Goal: Task Accomplishment & Management: Use online tool/utility

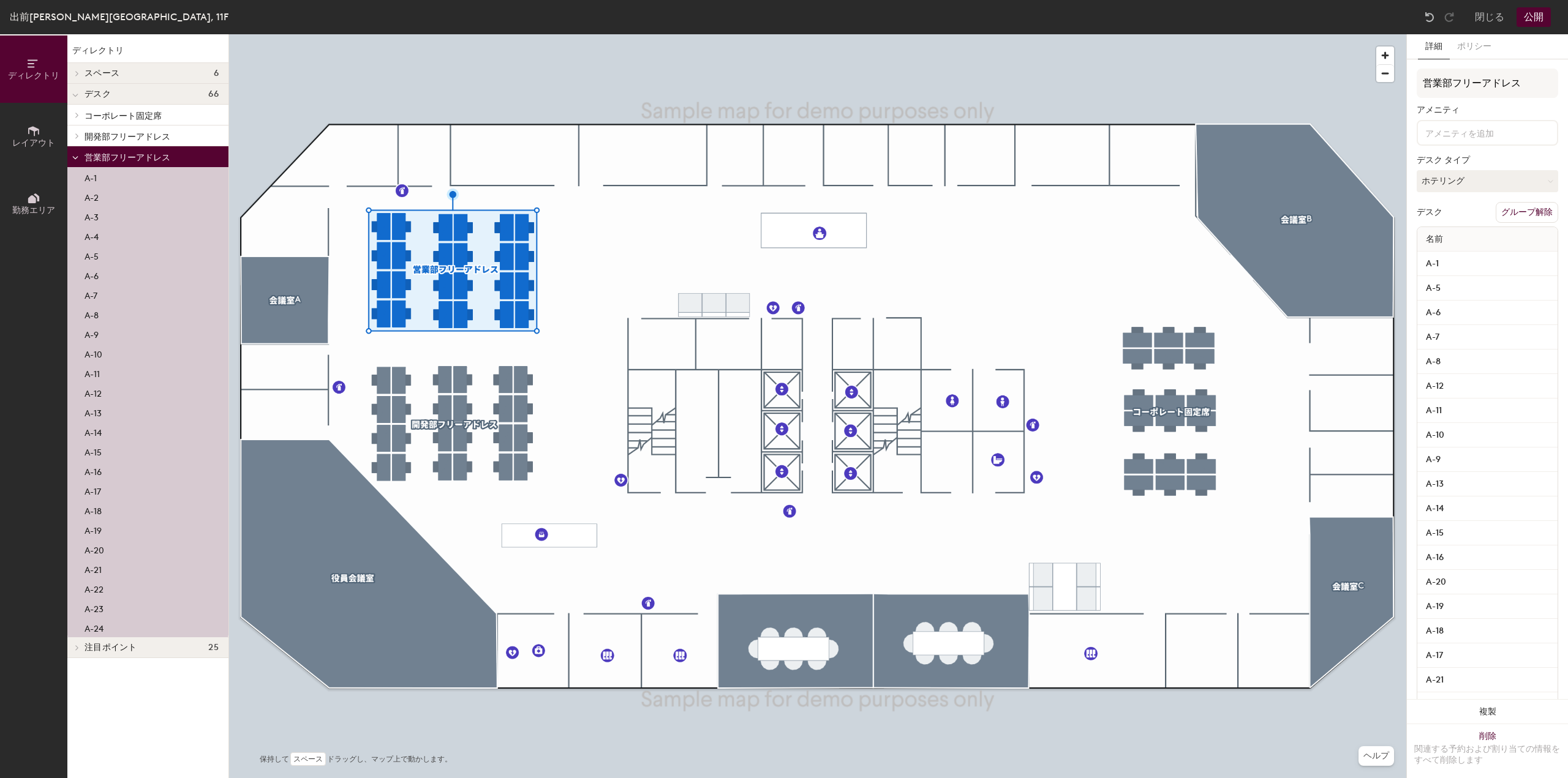
click at [1459, 139] on input at bounding box center [1478, 131] width 110 height 15
click at [1433, 219] on div "Monitor" at bounding box center [1487, 217] width 138 height 19
click at [1457, 218] on div "Laptop Stand" at bounding box center [1487, 217] width 138 height 19
click at [1458, 198] on div "Adjustable Height" at bounding box center [1487, 198] width 138 height 19
click at [133, 132] on span "開発部フリーアドレス" at bounding box center [126, 136] width 85 height 11
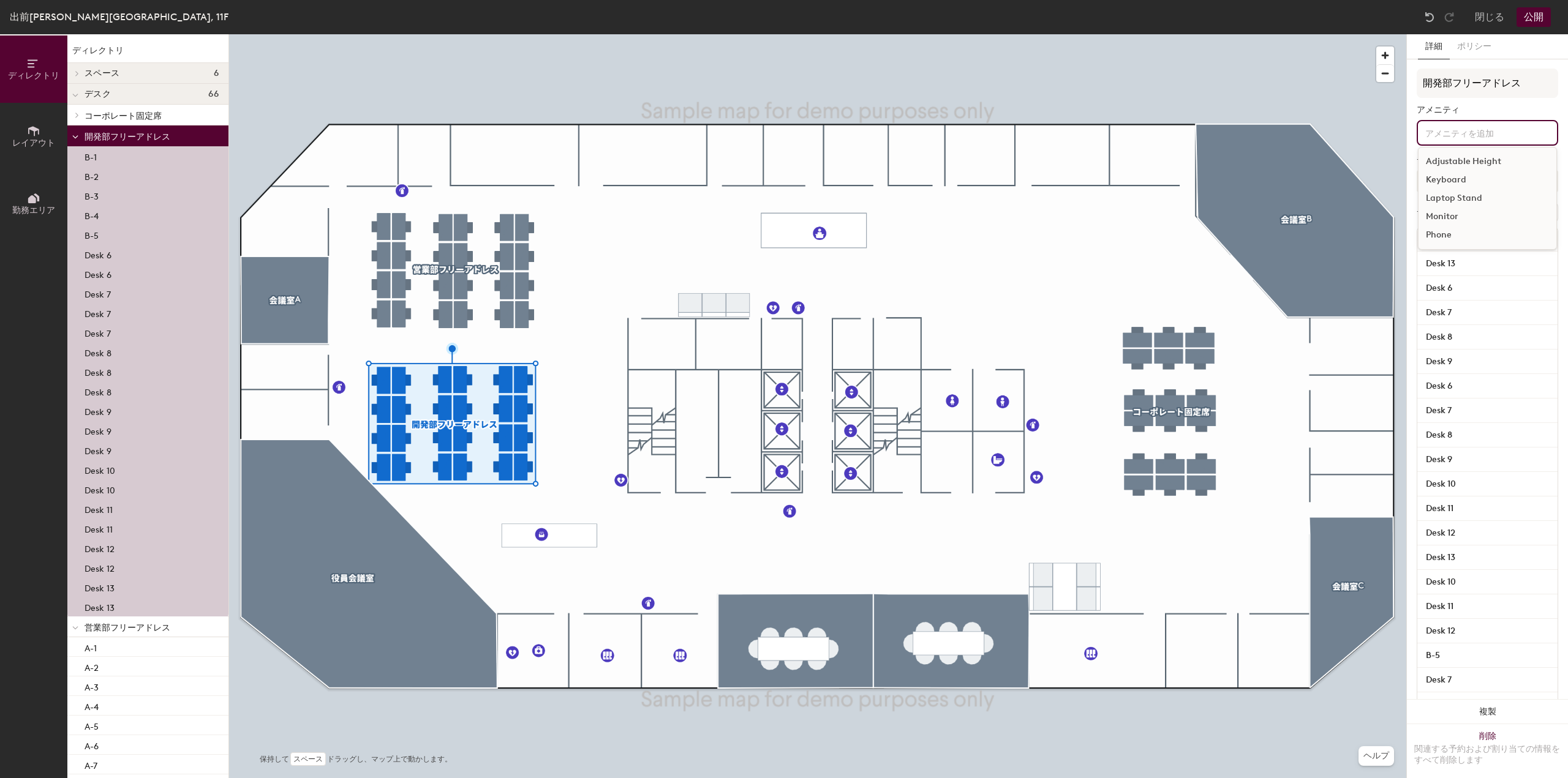
click at [1448, 128] on input at bounding box center [1478, 131] width 110 height 15
click at [1447, 219] on div "Monitor" at bounding box center [1487, 217] width 138 height 19
click at [1447, 232] on div "Monitor" at bounding box center [1487, 235] width 138 height 19
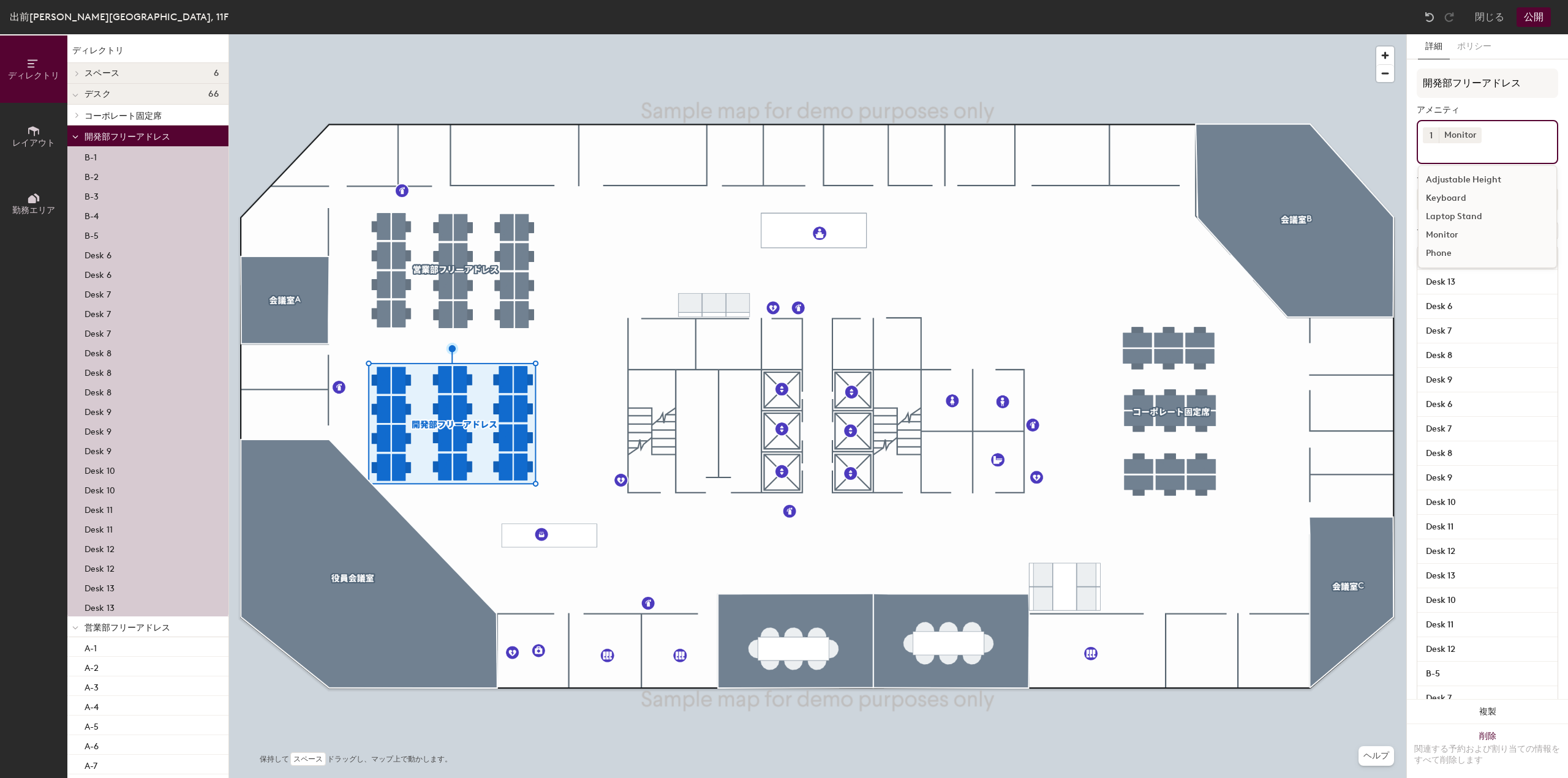
click at [1443, 232] on div "Monitor" at bounding box center [1487, 235] width 138 height 19
click at [1440, 234] on div "Monitor" at bounding box center [1487, 235] width 138 height 19
click at [1454, 216] on div "Laptop Stand" at bounding box center [1487, 217] width 138 height 19
click at [1457, 198] on div "Adjustable Height" at bounding box center [1487, 198] width 138 height 19
click at [1432, 130] on button "1" at bounding box center [1431, 135] width 16 height 16
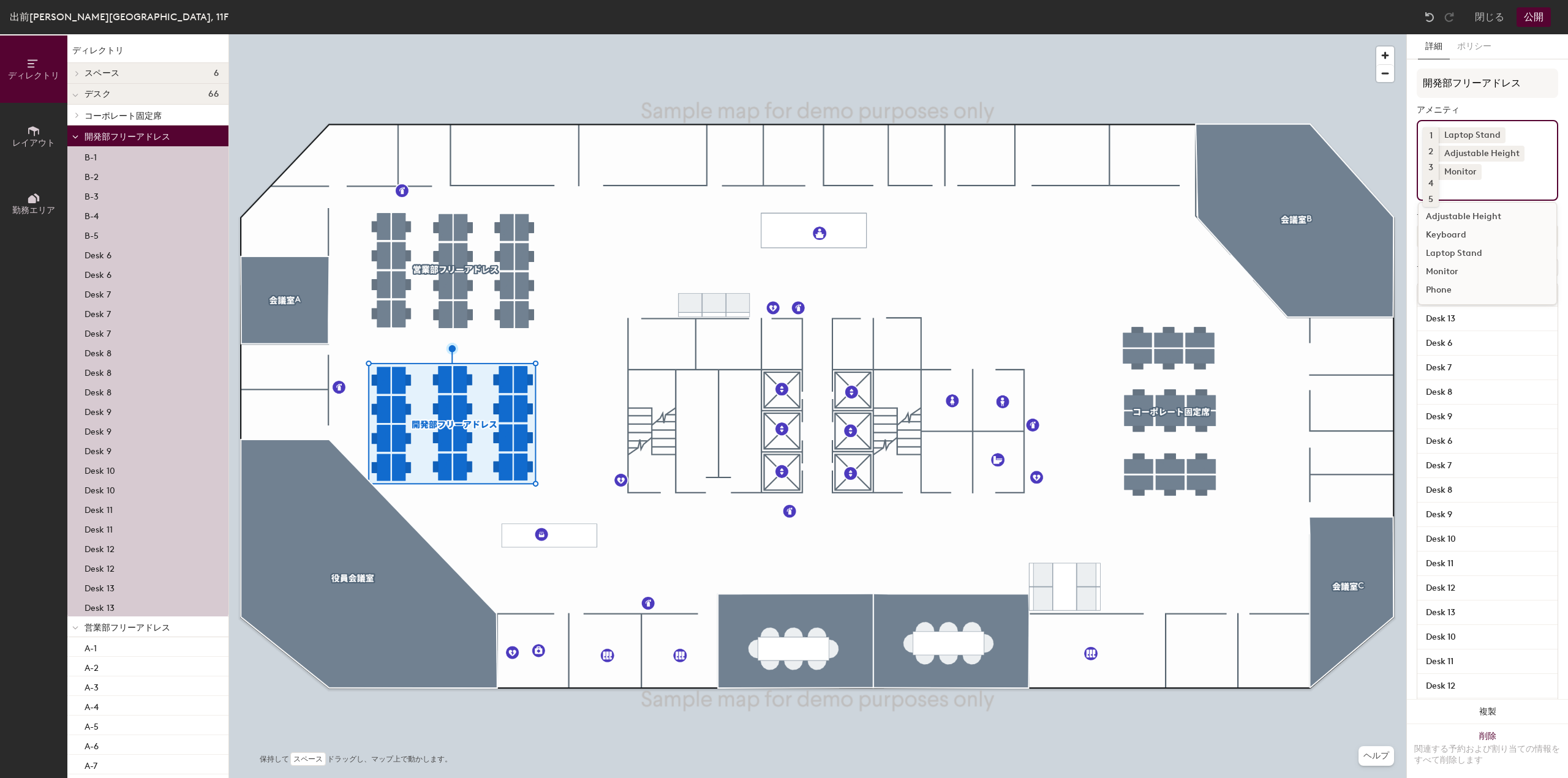
click at [1513, 182] on input at bounding box center [1478, 187] width 110 height 15
click at [1426, 175] on button "1" at bounding box center [1431, 171] width 16 height 16
click at [1430, 193] on div "2" at bounding box center [1431, 188] width 16 height 16
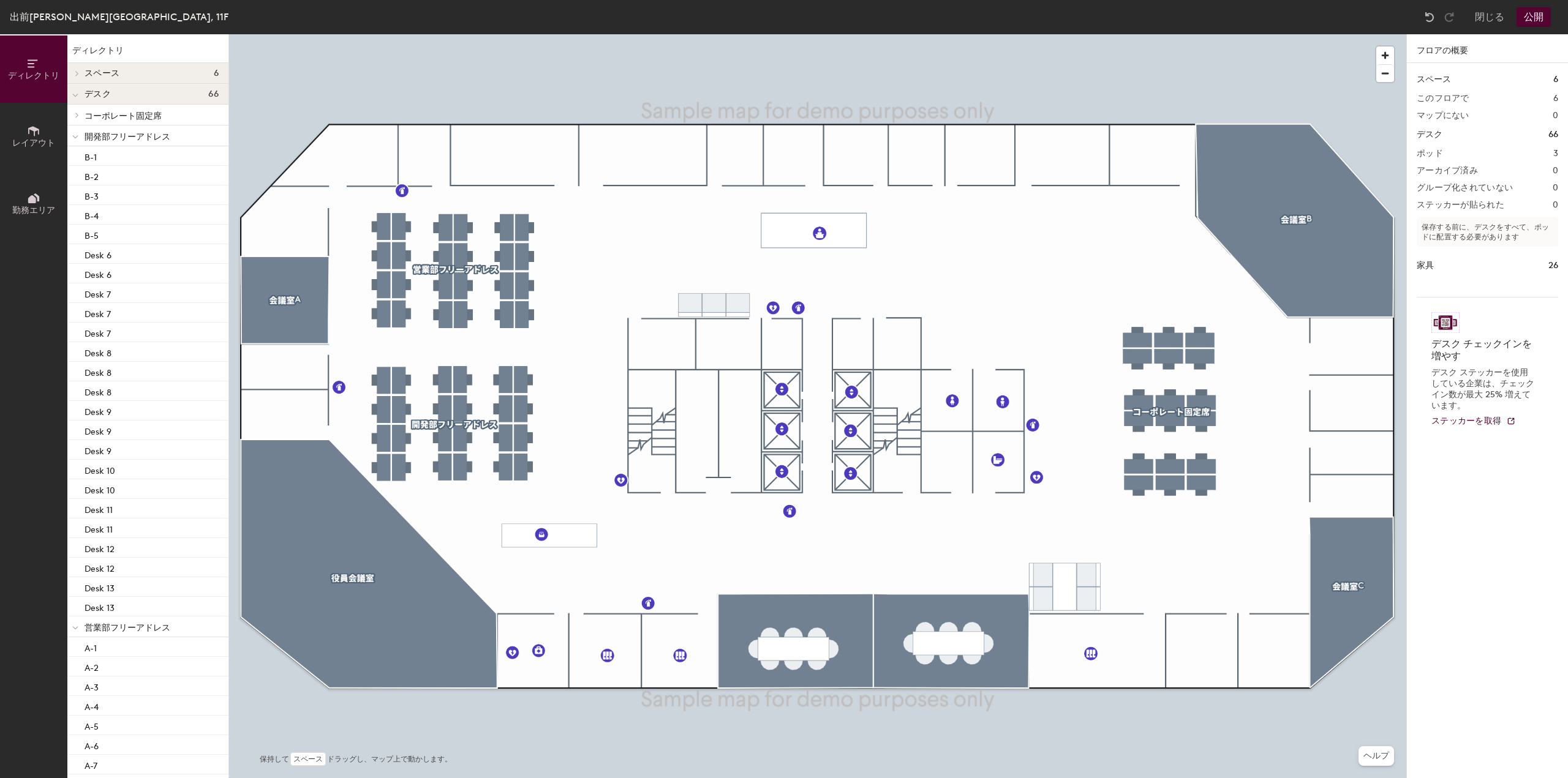
click at [105, 116] on span "コーポレート固定席" at bounding box center [122, 116] width 77 height 11
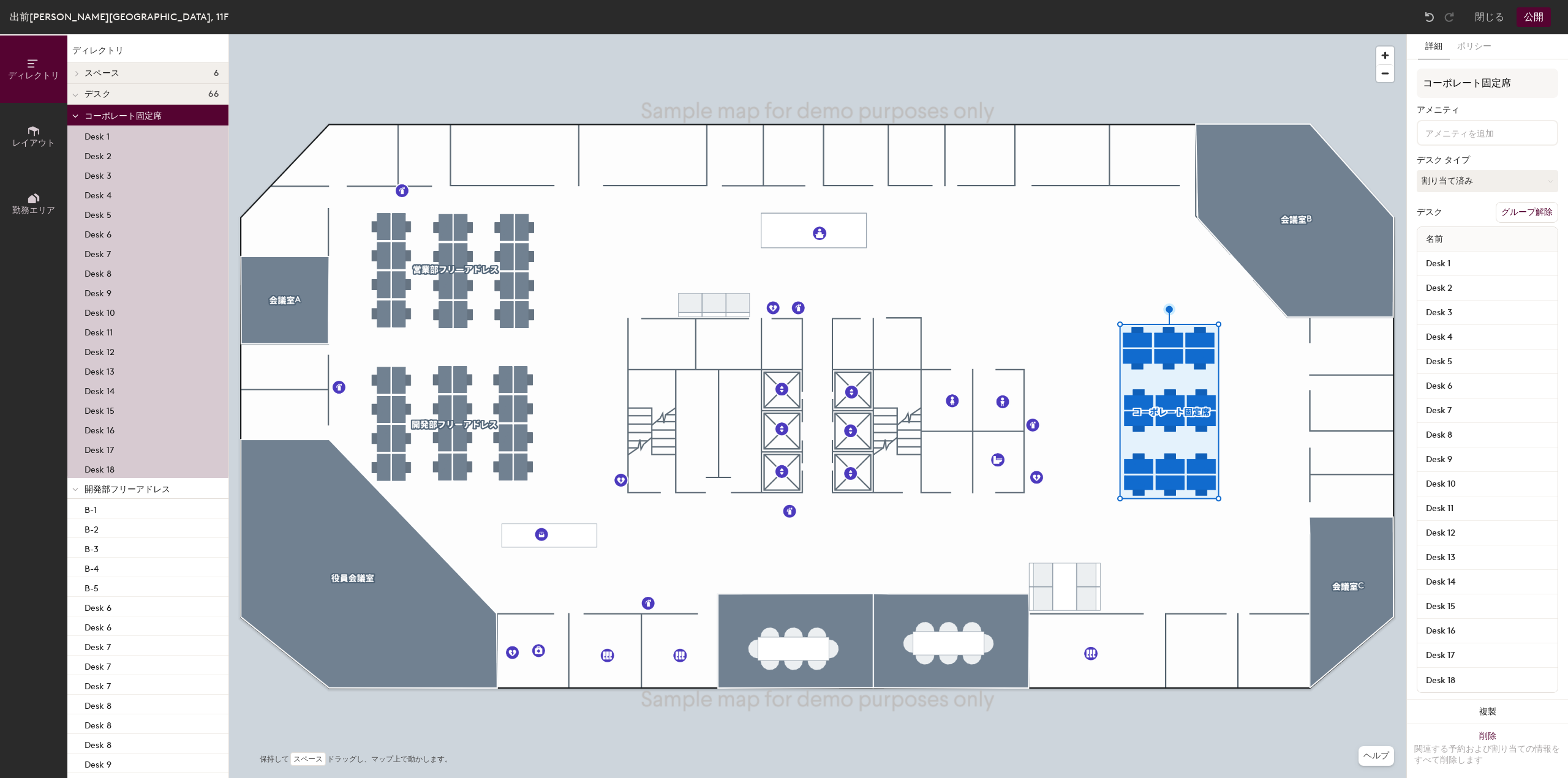
click at [108, 134] on p "Desk 1" at bounding box center [97, 135] width 25 height 14
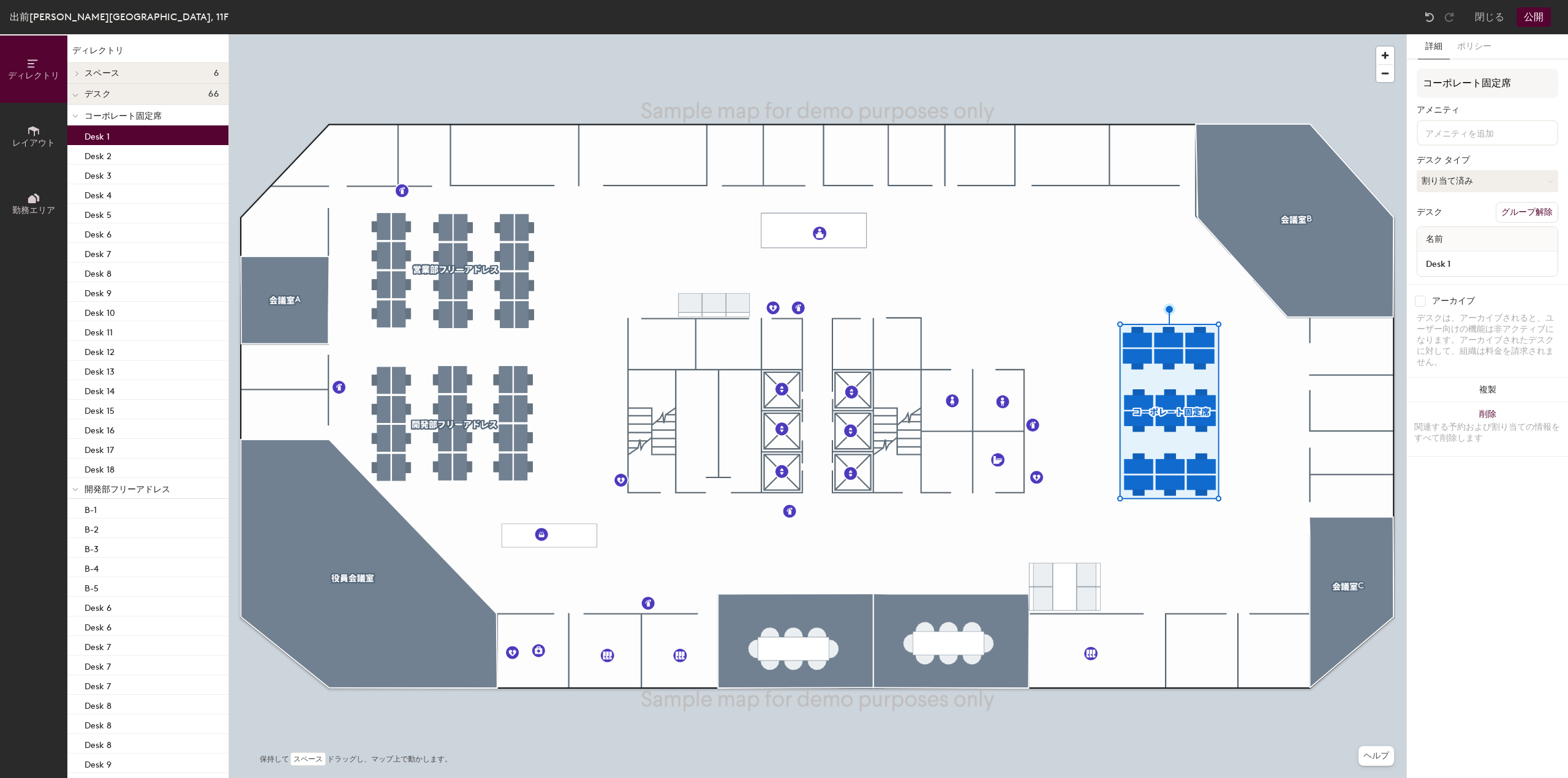
click at [124, 115] on span "コーポレート固定席" at bounding box center [122, 116] width 77 height 11
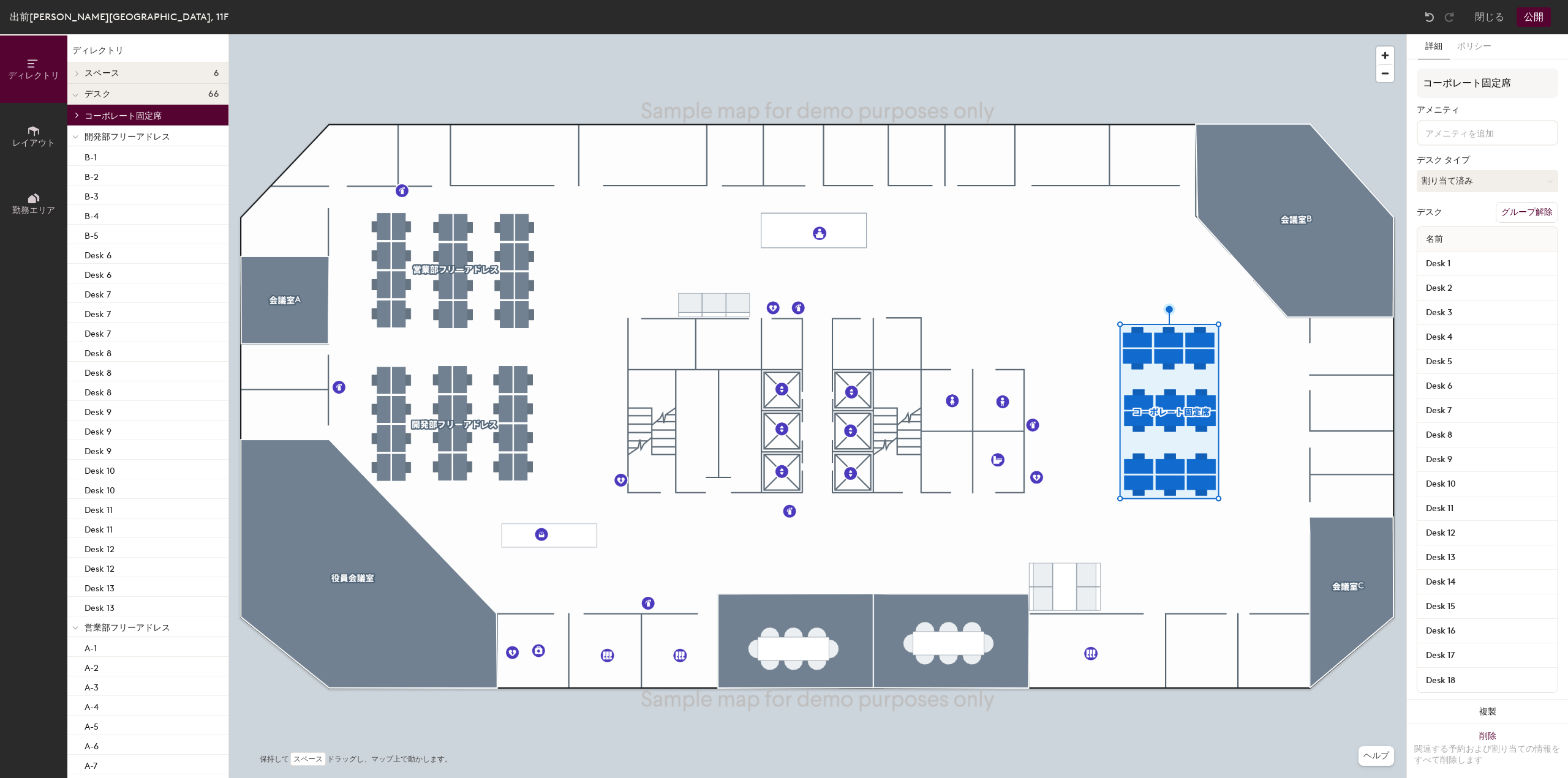
click at [1466, 126] on input at bounding box center [1478, 131] width 110 height 15
click at [1446, 161] on div "Adjustable Height" at bounding box center [1487, 162] width 138 height 19
click at [1440, 233] on div "Monitor" at bounding box center [1487, 235] width 138 height 19
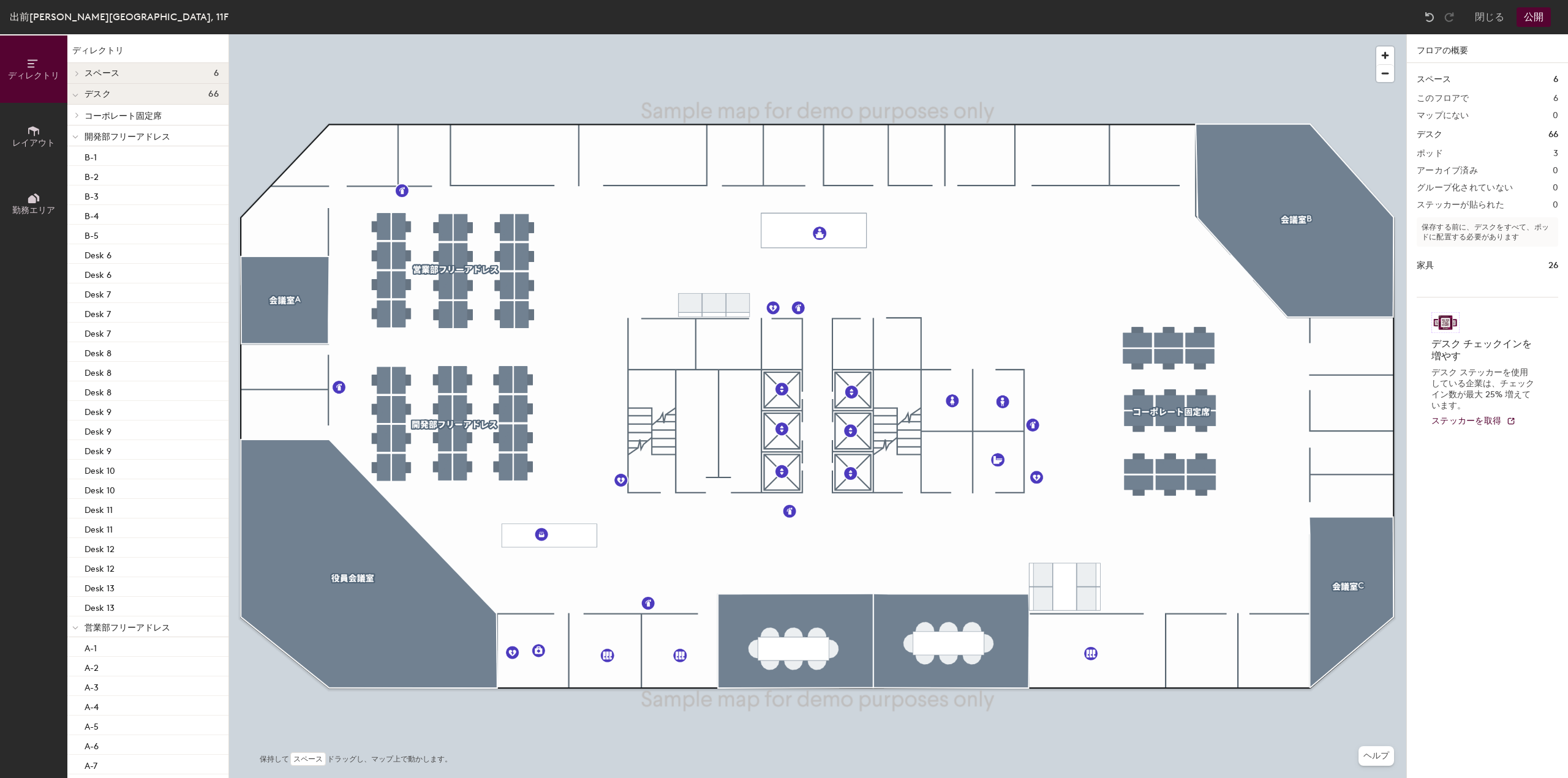
click at [1531, 24] on button "公開" at bounding box center [1533, 17] width 34 height 20
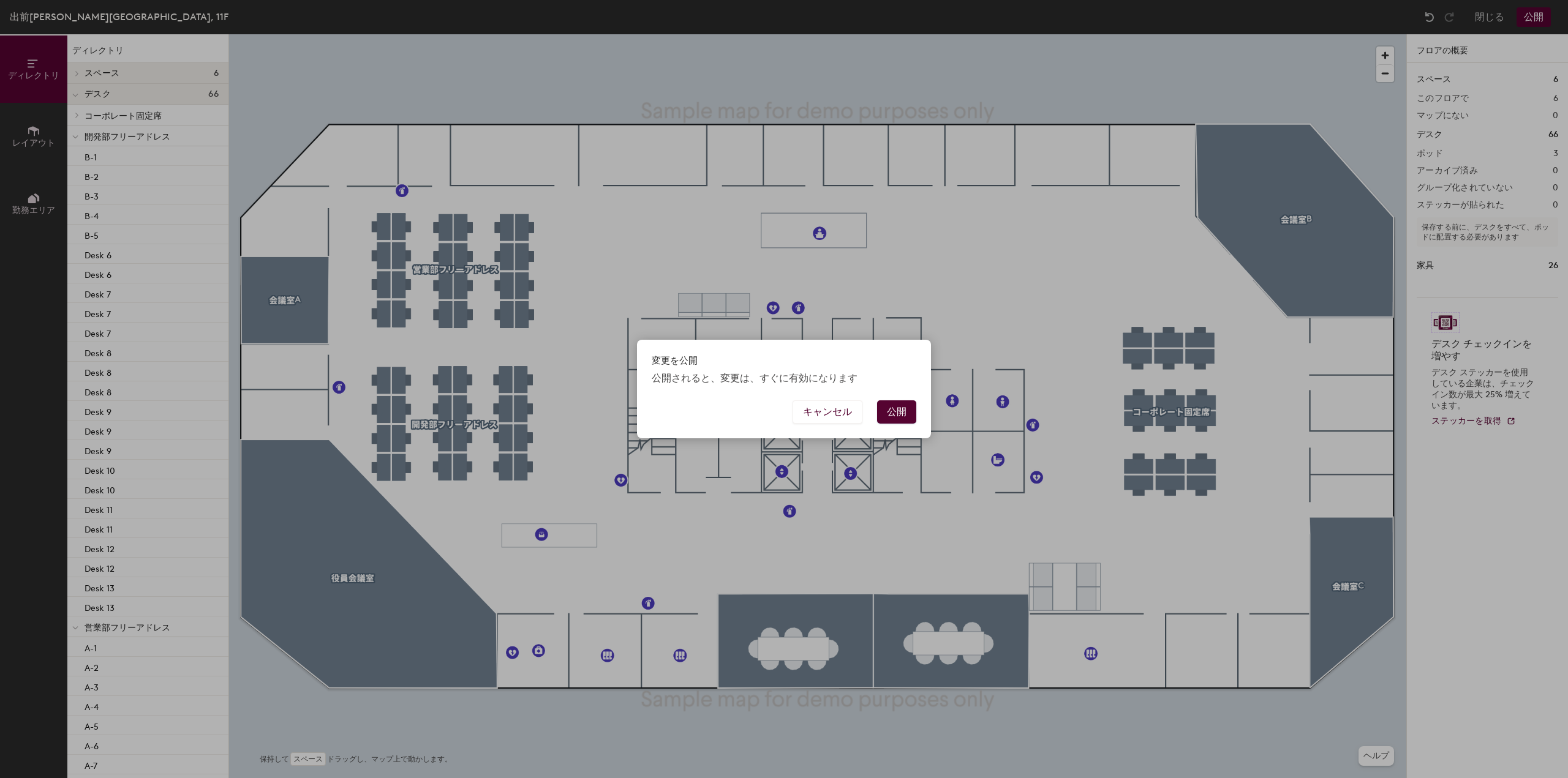
click at [899, 403] on button "公開" at bounding box center [897, 413] width 39 height 24
